Goal: Transaction & Acquisition: Purchase product/service

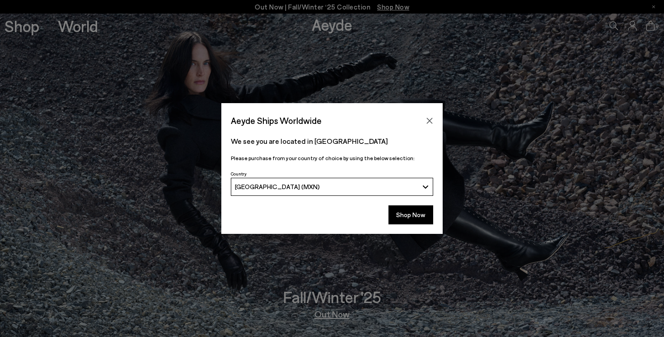
click at [407, 216] on button "Shop Now" at bounding box center [411, 214] width 45 height 19
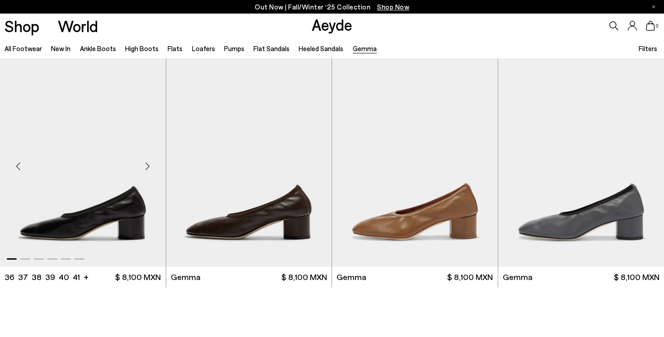
click at [145, 168] on div "Next slide" at bounding box center [147, 166] width 27 height 27
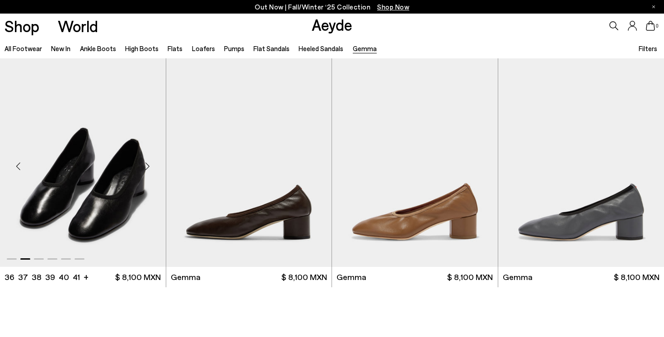
click at [145, 169] on div "Next slide" at bounding box center [147, 166] width 27 height 27
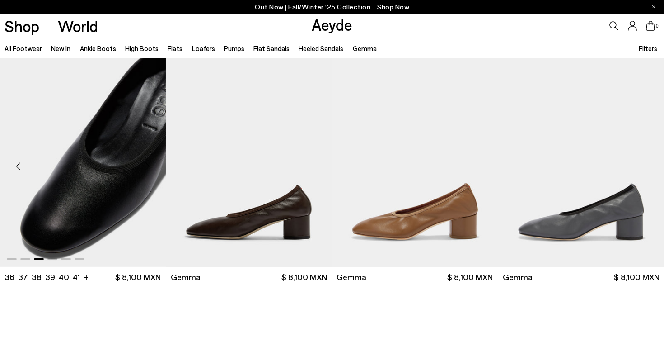
click at [145, 169] on div "Next slide" at bounding box center [147, 166] width 27 height 27
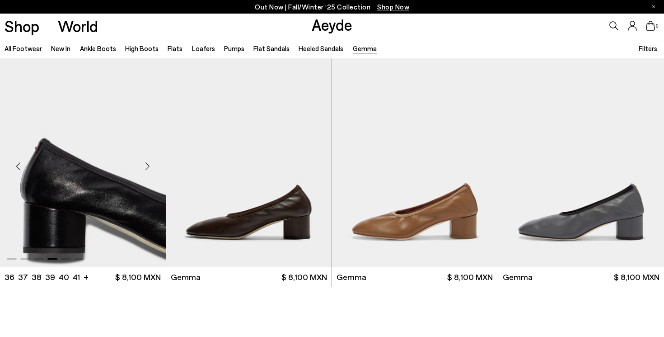
click at [18, 169] on div "Previous slide" at bounding box center [18, 166] width 27 height 27
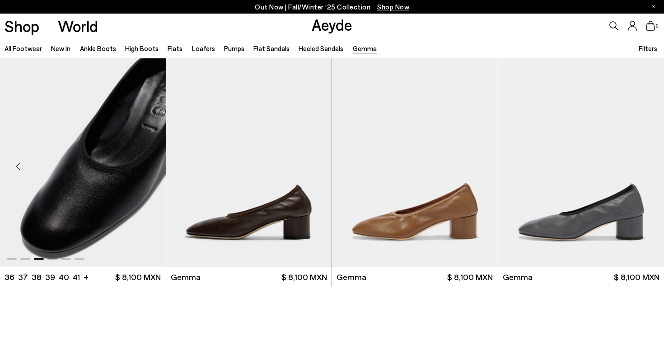
click at [18, 169] on div "Previous slide" at bounding box center [18, 166] width 27 height 27
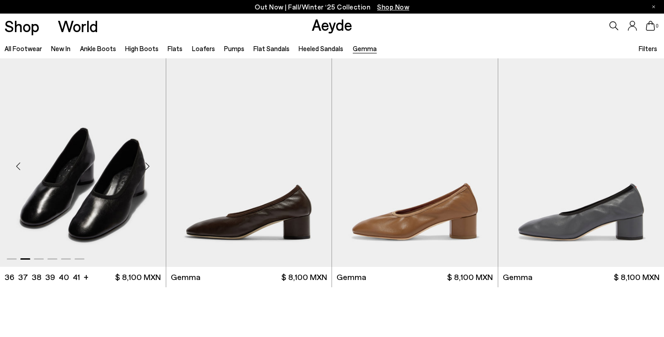
click at [74, 181] on img "2 / 6" at bounding box center [83, 162] width 166 height 208
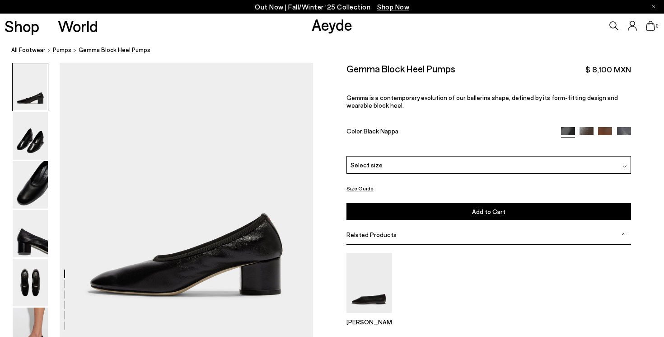
click at [456, 160] on div "Select size" at bounding box center [489, 165] width 285 height 18
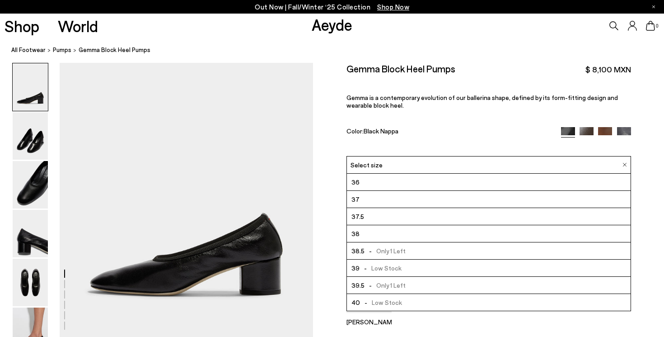
click at [389, 217] on li "37.5" at bounding box center [489, 216] width 284 height 17
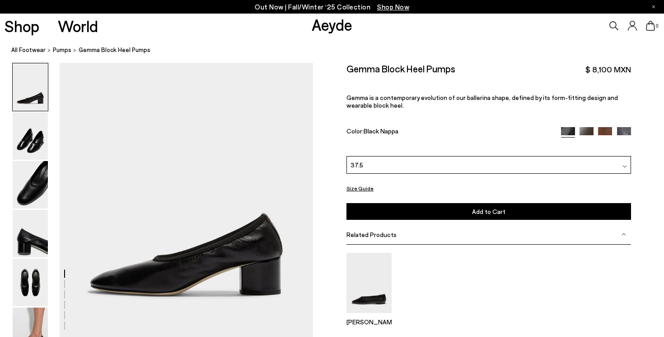
click at [395, 214] on button "Add to Cart Select a Size First" at bounding box center [489, 211] width 285 height 17
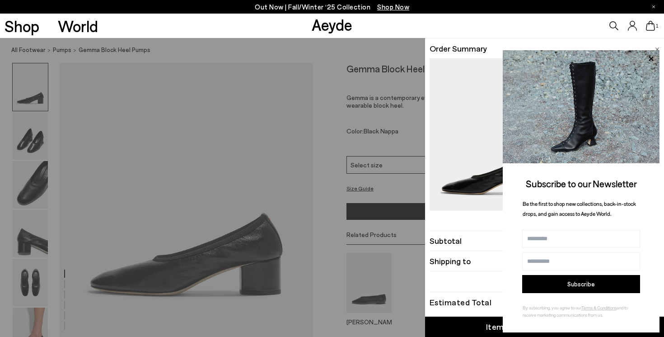
click at [657, 48] on img at bounding box center [657, 49] width 5 height 4
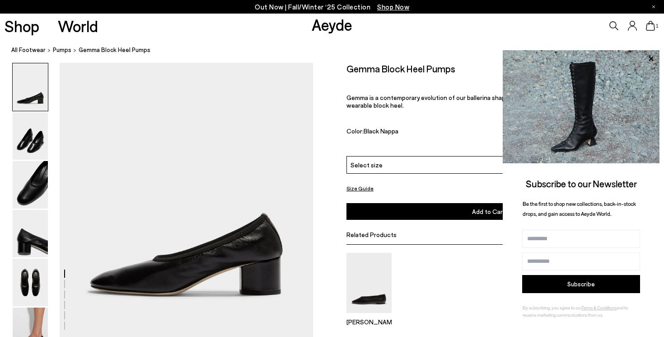
click at [439, 124] on div "Gemma Block Heel Pumps $ 8,100 MXN Gemma is a contemporary evolution of our bal…" at bounding box center [489, 109] width 285 height 93
